Goal: Task Accomplishment & Management: Manage account settings

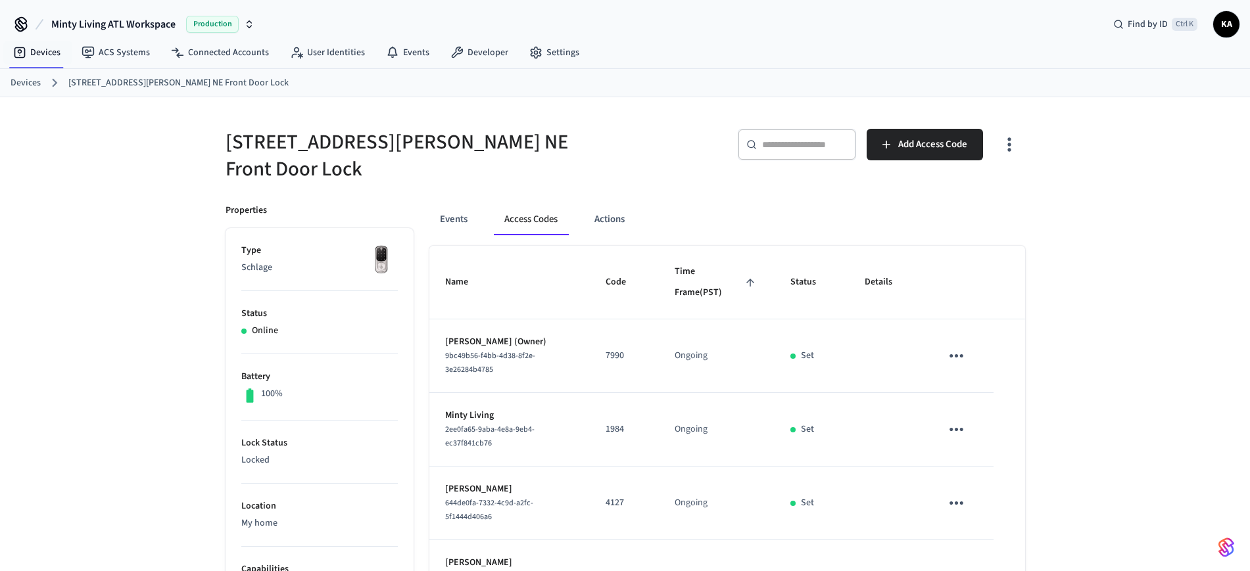
drag, startPoint x: 34, startPoint y: 79, endPoint x: 40, endPoint y: 77, distance: 6.9
click at [33, 79] on link "Devices" at bounding box center [26, 83] width 30 height 14
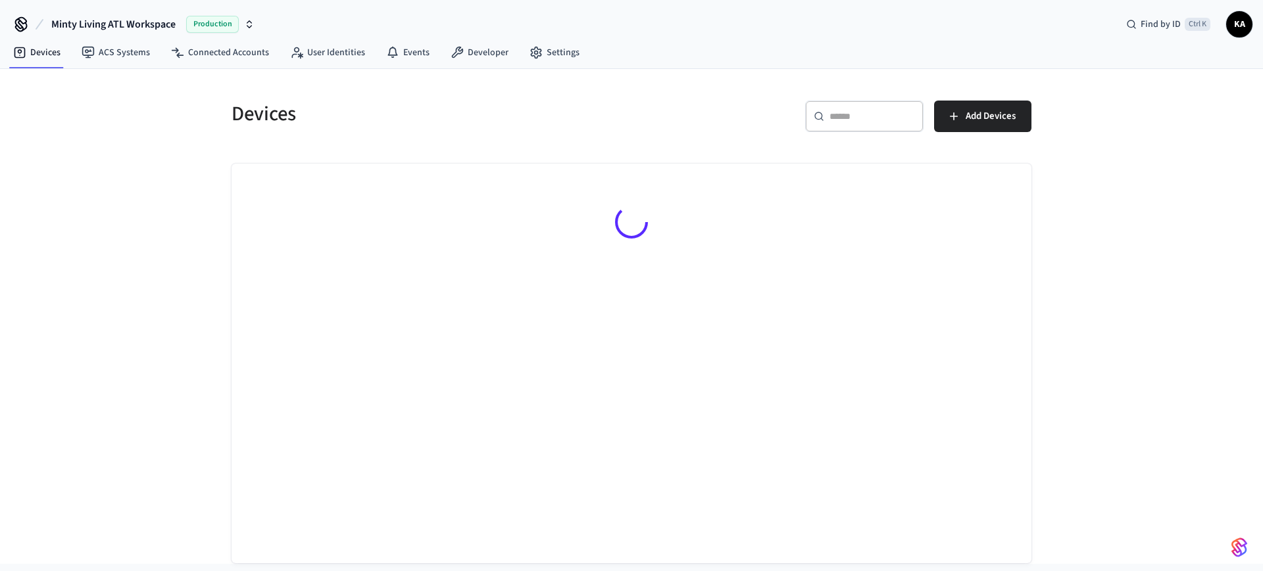
click at [884, 109] on div "​ ​" at bounding box center [864, 117] width 118 height 32
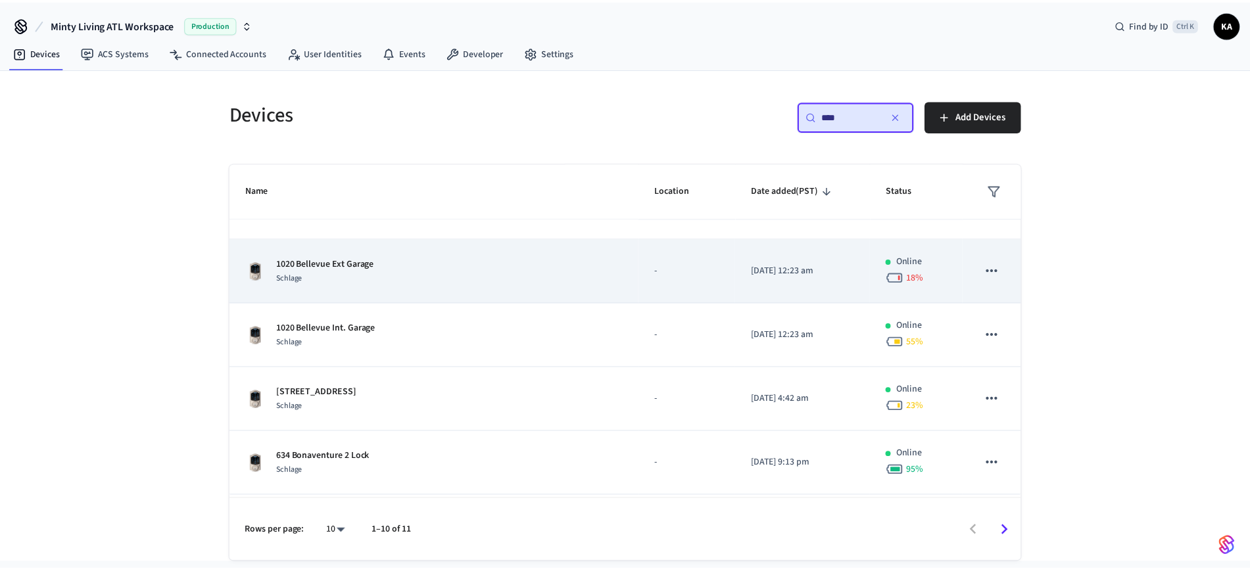
scroll to position [82, 0]
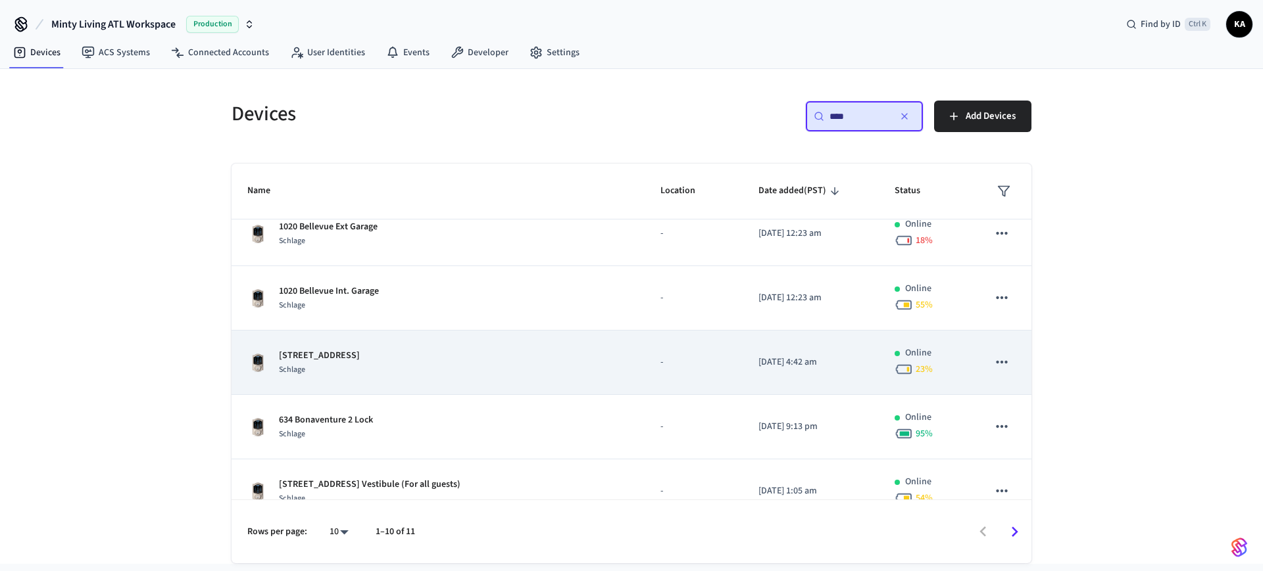
type input "****"
click at [458, 349] on div "[STREET_ADDRESS]" at bounding box center [437, 363] width 381 height 28
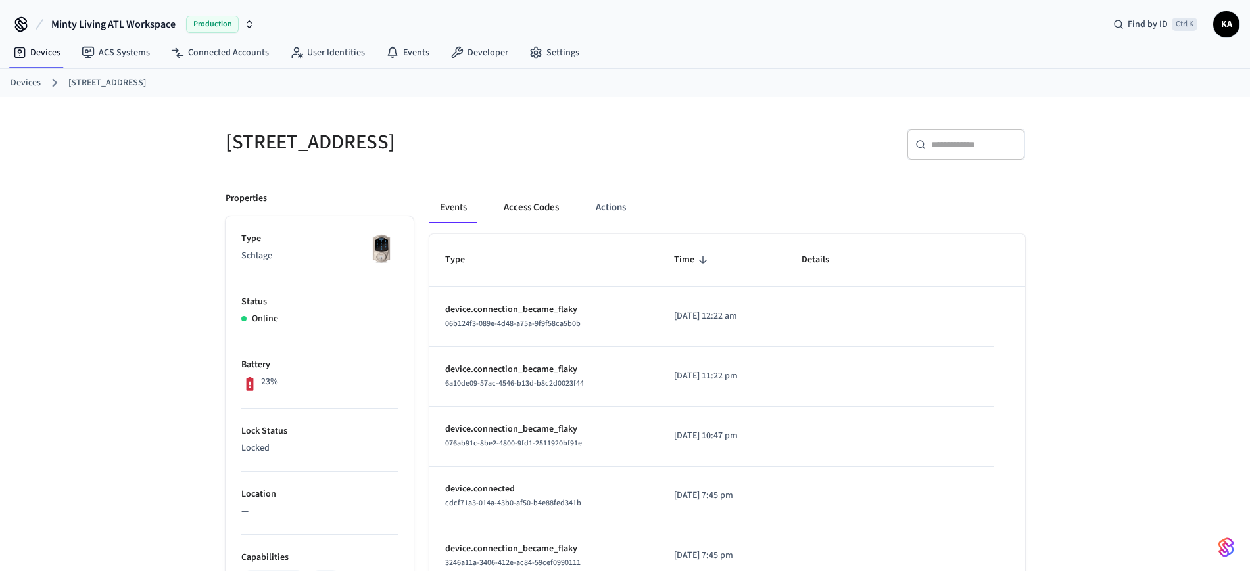
click at [531, 197] on button "Access Codes" at bounding box center [531, 208] width 76 height 32
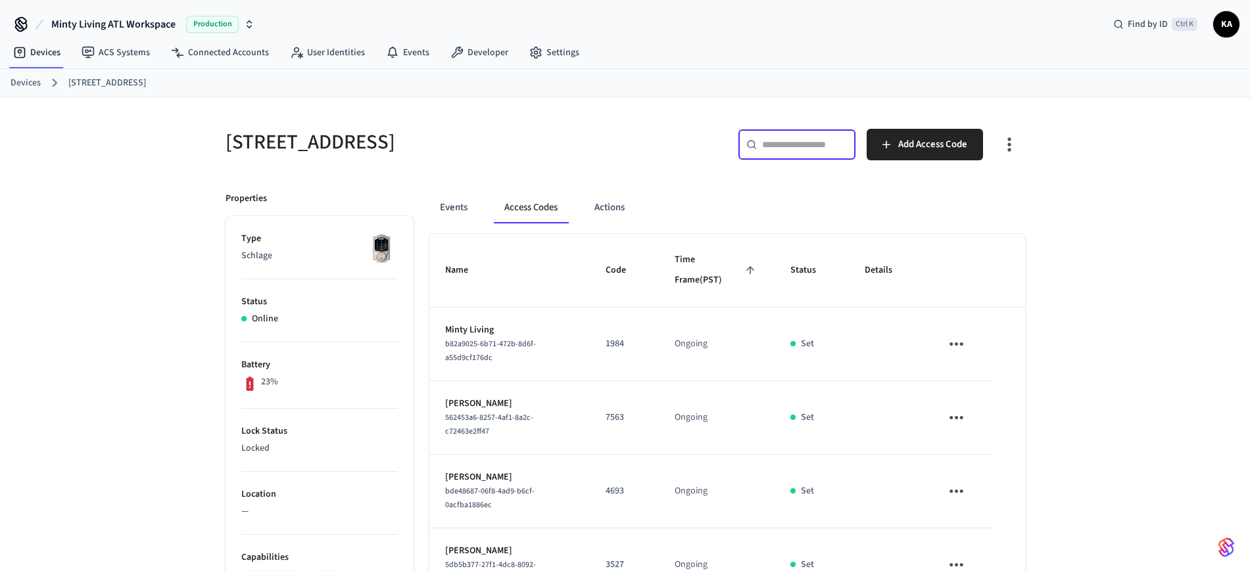
click at [814, 145] on input "text" at bounding box center [804, 144] width 85 height 13
click at [914, 146] on span "Add Access Code" at bounding box center [932, 144] width 69 height 17
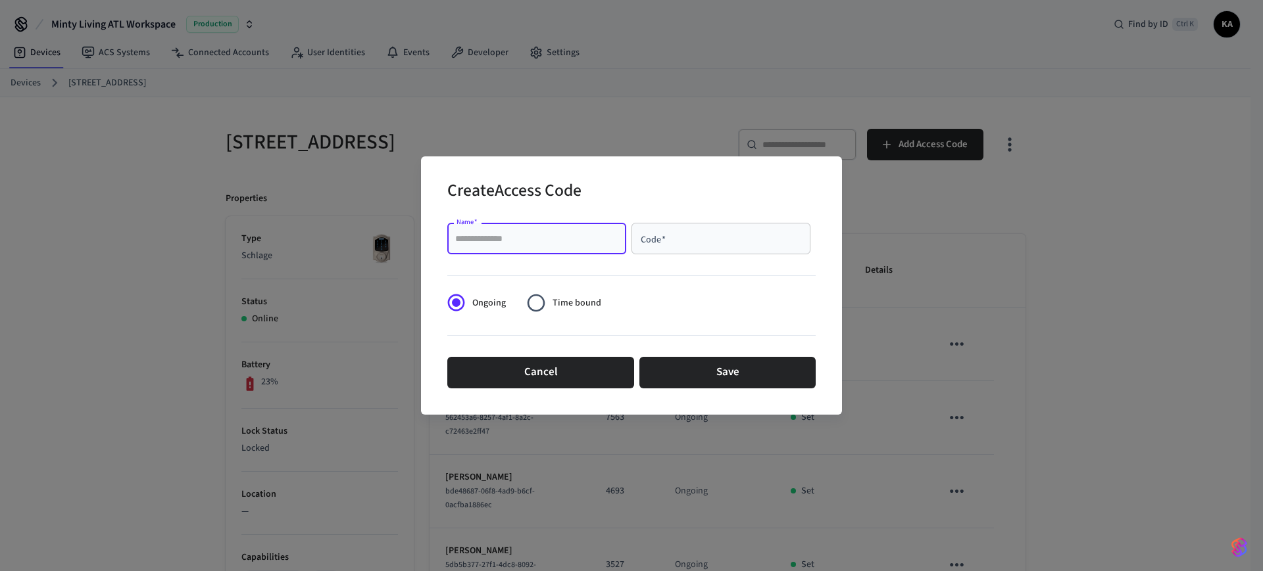
click at [537, 241] on input "Name   *" at bounding box center [536, 238] width 163 height 13
paste input "**********"
type input "**********"
click at [695, 234] on input "Code   *" at bounding box center [720, 238] width 163 height 13
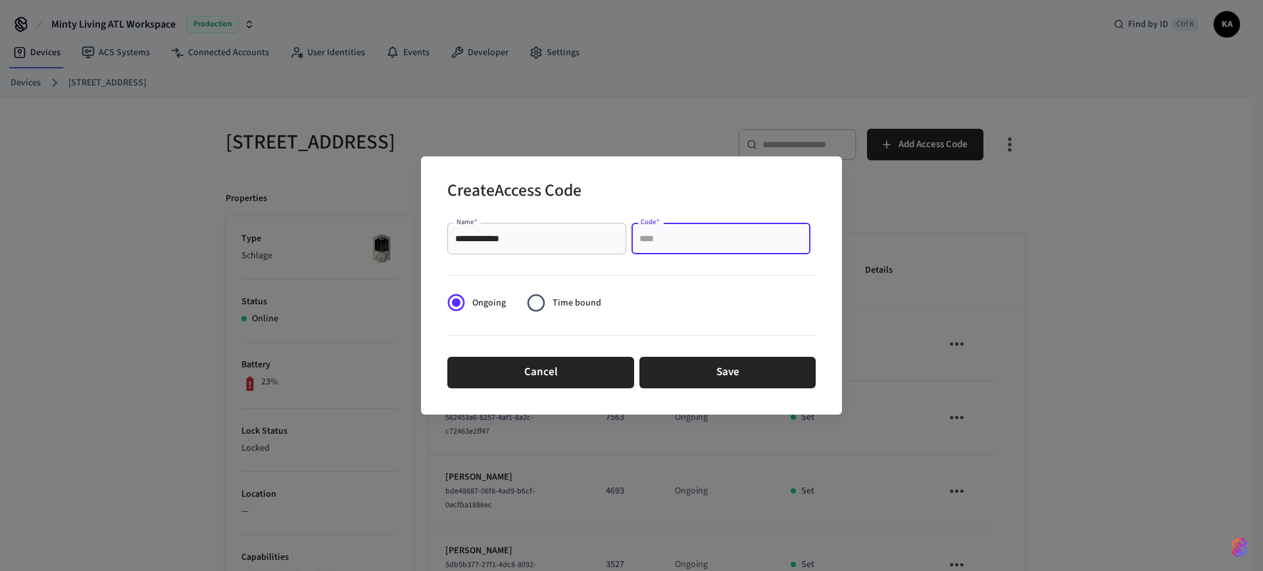
click at [675, 238] on input "Code   *" at bounding box center [720, 238] width 163 height 13
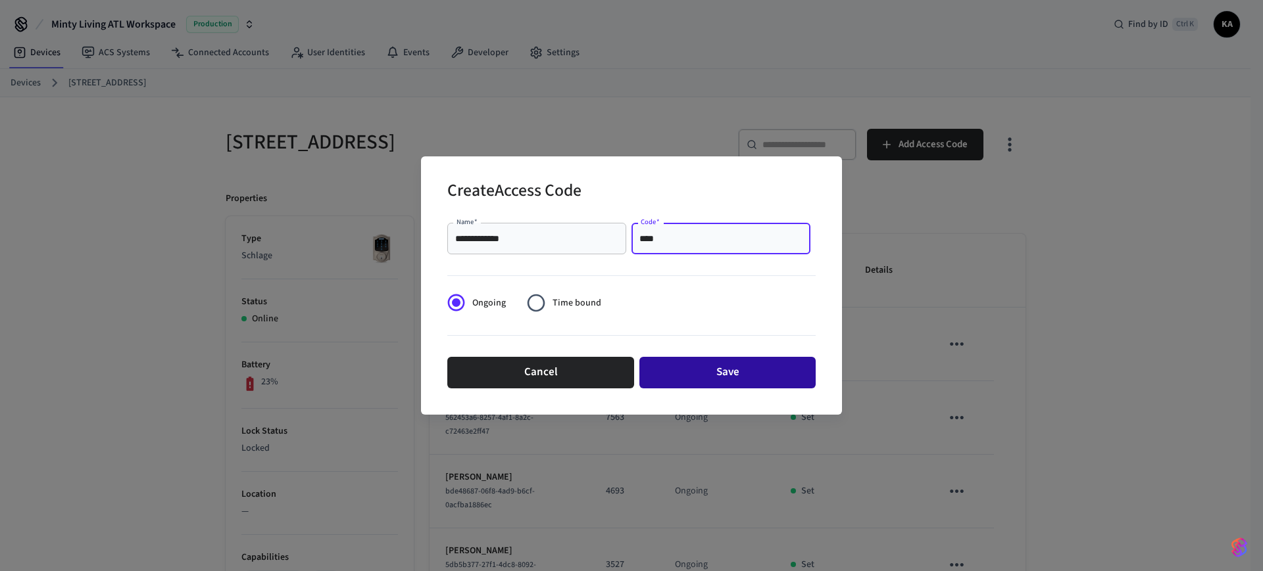
type input "****"
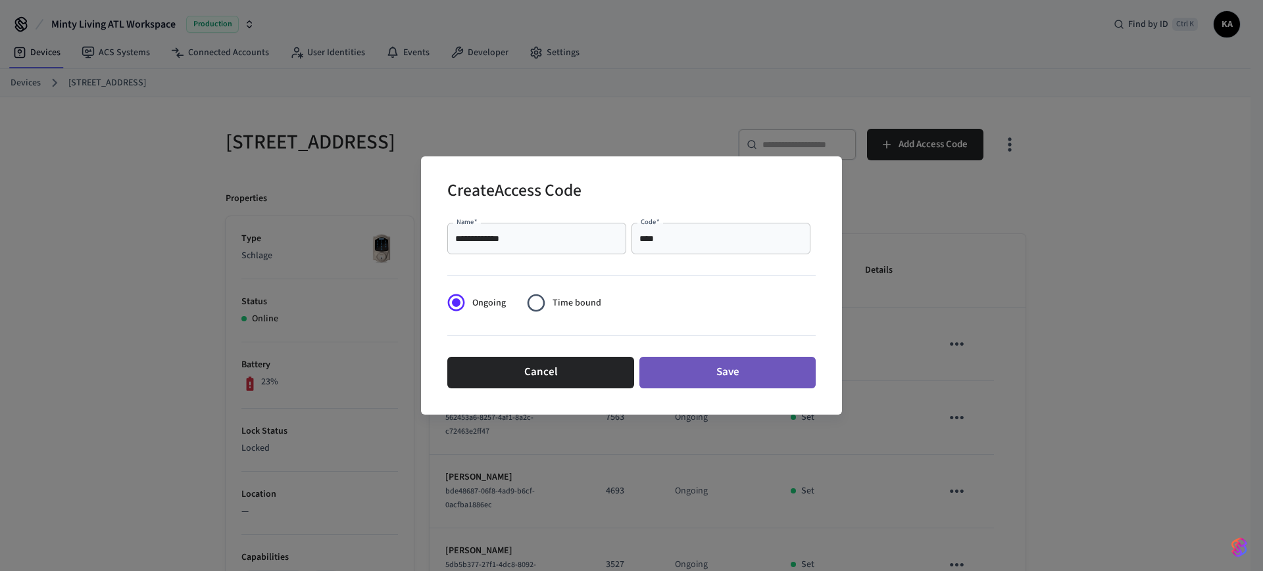
click at [696, 364] on button "Save" at bounding box center [727, 373] width 176 height 32
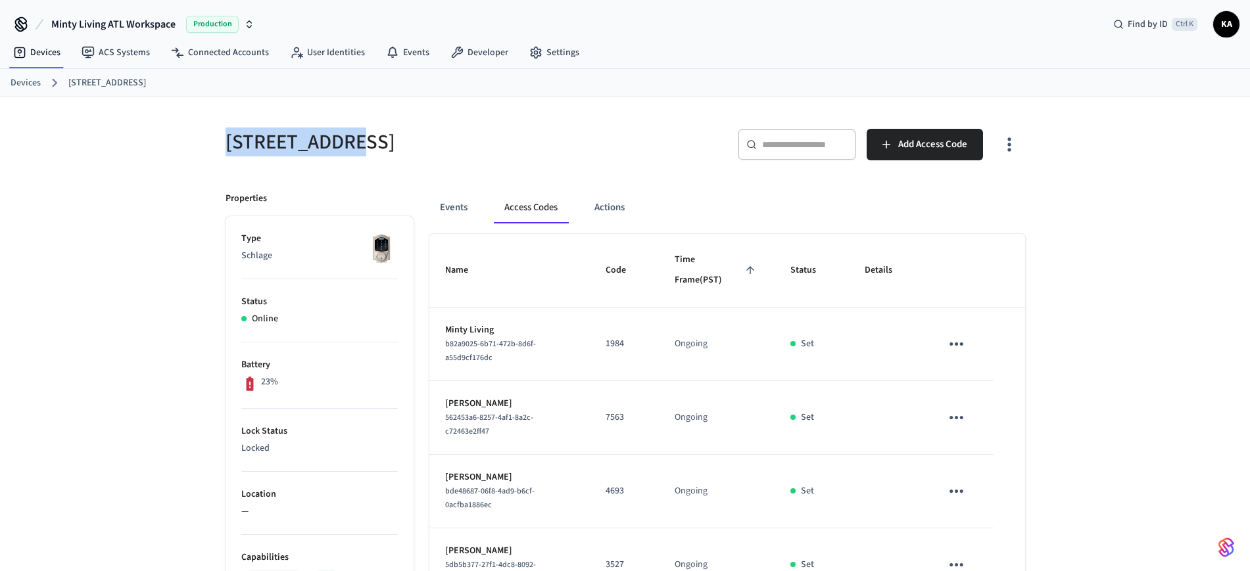
drag, startPoint x: 219, startPoint y: 136, endPoint x: 358, endPoint y: 156, distance: 140.1
click at [358, 156] on div "[STREET_ADDRESS]" at bounding box center [414, 142] width 408 height 58
copy h5 "1020 Edgewood"
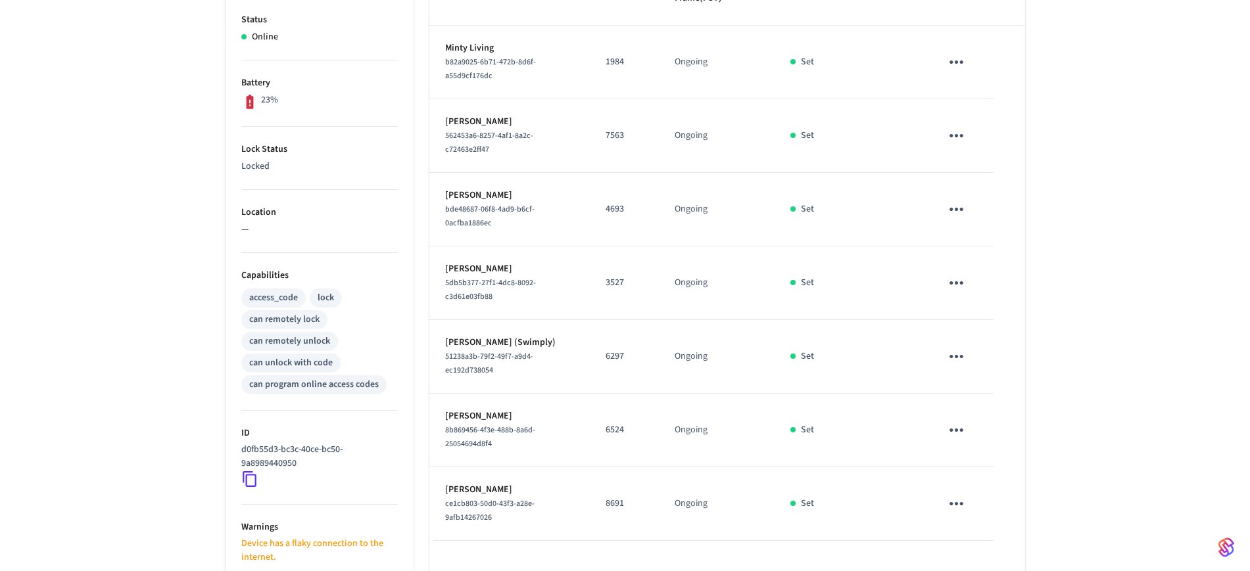
scroll to position [329, 0]
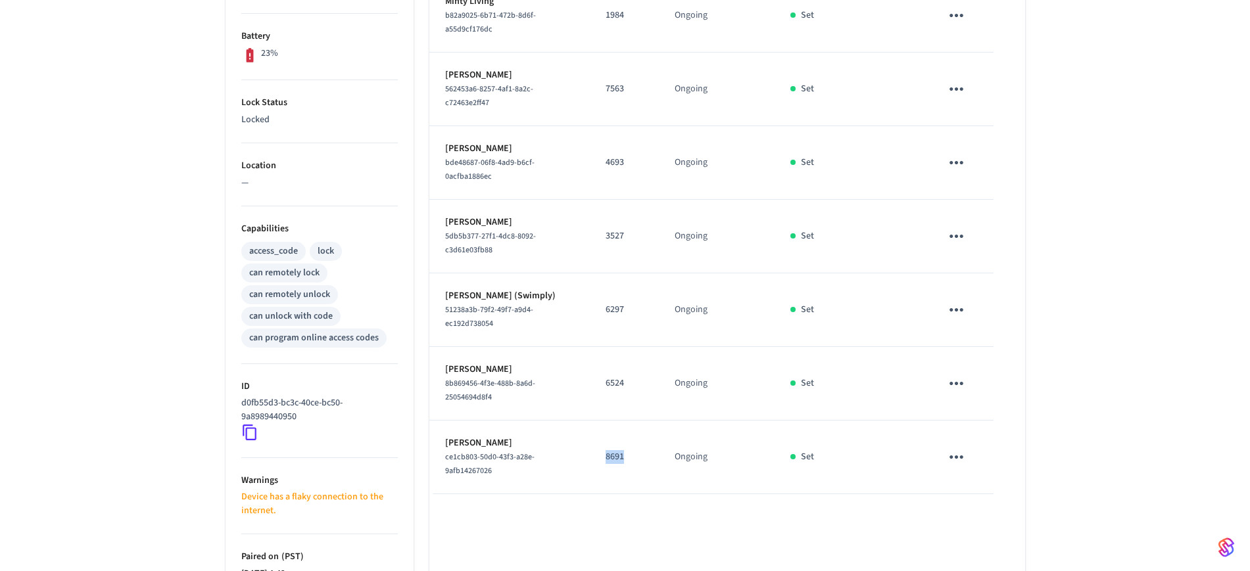
drag, startPoint x: 602, startPoint y: 460, endPoint x: 631, endPoint y: 463, distance: 29.1
click at [631, 463] on td "8691" at bounding box center [624, 458] width 69 height 74
copy p "8691"
